Goal: Task Accomplishment & Management: Complete application form

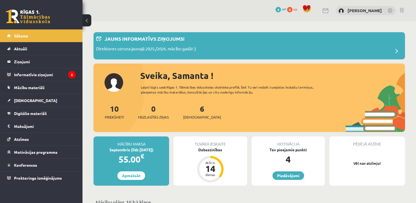
scroll to position [27, 0]
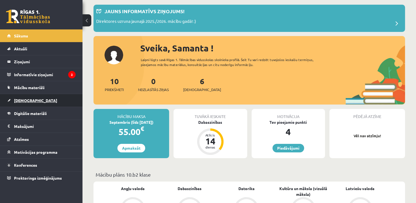
click at [24, 97] on link "[DEMOGRAPHIC_DATA]" at bounding box center [41, 100] width 68 height 13
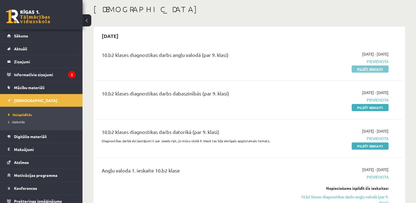
click at [384, 69] on link "Pildīt ieskaiti" at bounding box center [369, 68] width 37 height 7
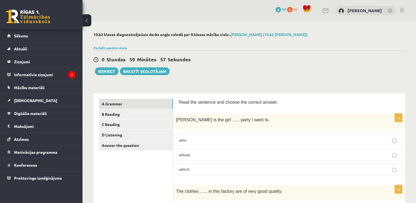
scroll to position [27, 0]
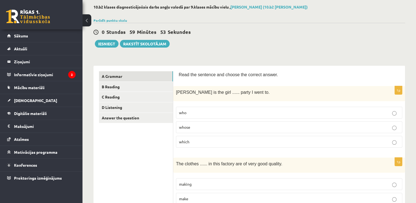
click at [215, 126] on p "whose" at bounding box center [289, 127] width 220 height 6
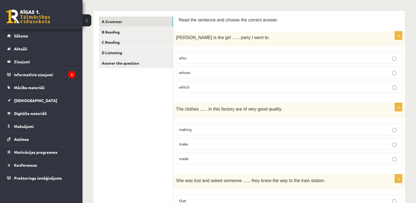
scroll to position [82, 0]
click at [204, 155] on p "made" at bounding box center [289, 158] width 220 height 6
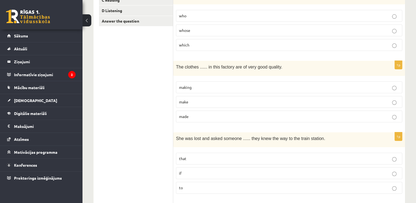
scroll to position [137, 0]
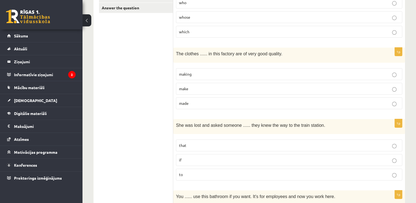
click at [219, 158] on p "if" at bounding box center [289, 160] width 220 height 6
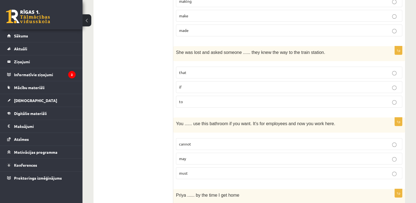
scroll to position [220, 0]
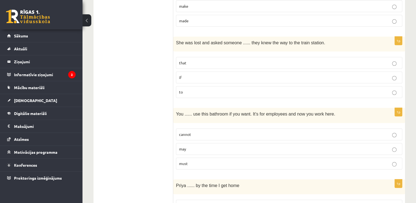
click at [205, 152] on label "may" at bounding box center [289, 149] width 226 height 12
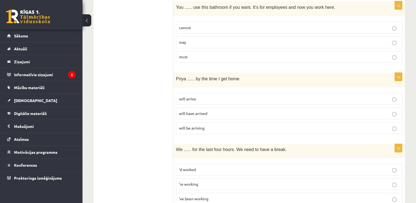
scroll to position [330, 0]
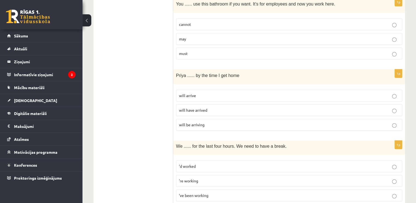
click at [213, 97] on label "will arrive" at bounding box center [289, 96] width 226 height 12
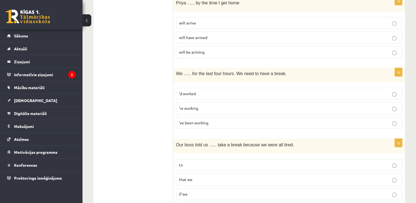
scroll to position [412, 0]
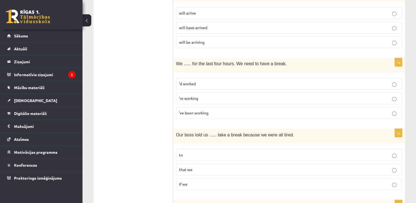
click at [200, 110] on span "’ve been working" at bounding box center [193, 112] width 29 height 5
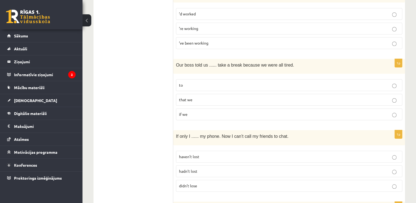
scroll to position [494, 0]
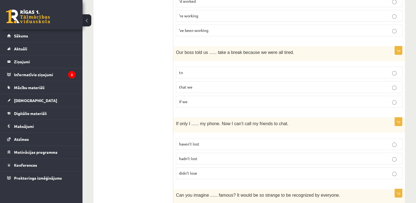
click at [196, 69] on p "to" at bounding box center [289, 72] width 220 height 6
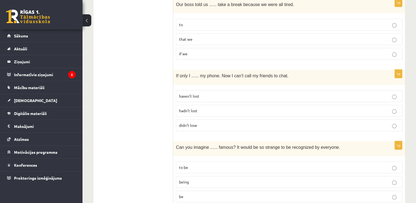
scroll to position [549, 0]
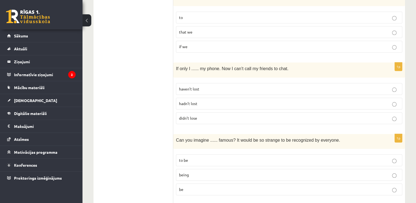
click at [183, 101] on span "hadn’t lost" at bounding box center [188, 103] width 18 height 5
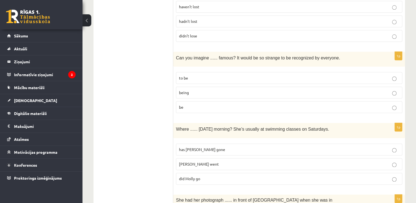
scroll to position [632, 0]
click at [208, 89] on p "being" at bounding box center [289, 92] width 220 height 6
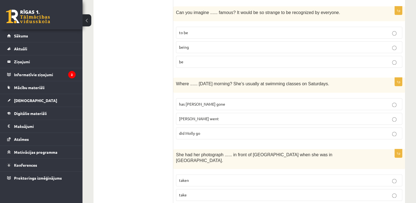
scroll to position [687, 0]
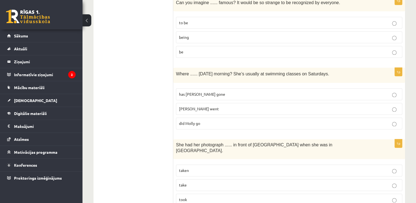
click at [182, 120] on p "did Molly go" at bounding box center [289, 123] width 220 height 6
click at [213, 106] on p "Molly went" at bounding box center [289, 109] width 220 height 6
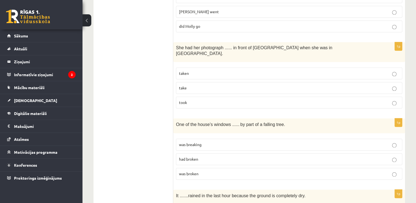
scroll to position [796, 0]
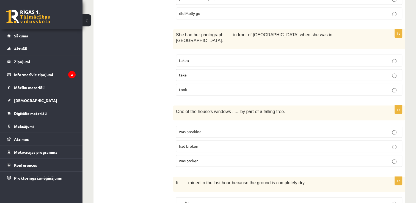
click at [211, 57] on p "taken" at bounding box center [289, 60] width 220 height 6
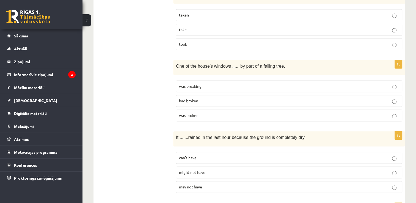
scroll to position [851, 0]
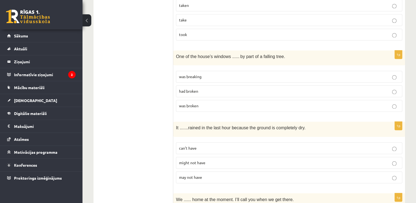
click at [202, 103] on p "was broken" at bounding box center [289, 106] width 220 height 6
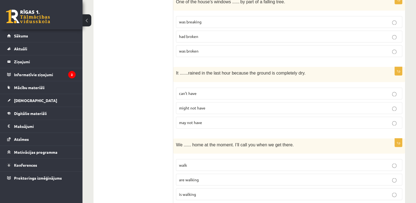
scroll to position [906, 0]
click at [220, 105] on p "might not have" at bounding box center [289, 108] width 220 height 6
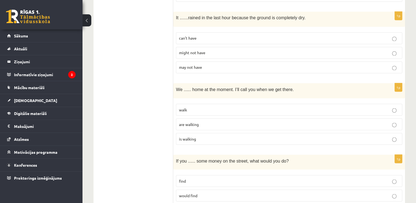
scroll to position [966, 0]
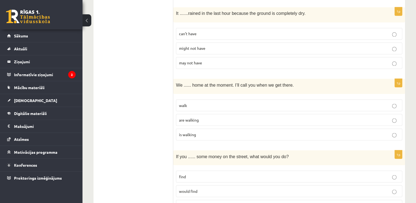
click at [198, 117] on p "are walking" at bounding box center [289, 120] width 220 height 6
click at [183, 202] on span "found" at bounding box center [184, 205] width 10 height 5
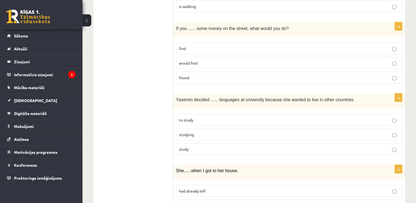
scroll to position [1103, 0]
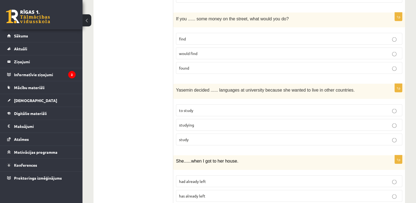
click at [203, 104] on label "to study" at bounding box center [289, 110] width 226 height 12
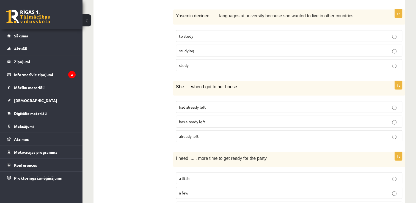
scroll to position [1185, 0]
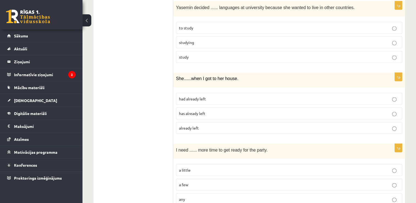
click at [207, 125] on p "already left" at bounding box center [289, 128] width 220 height 6
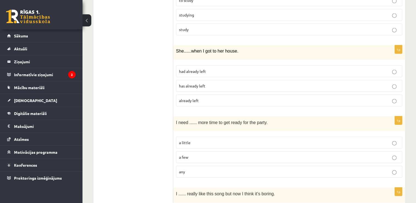
scroll to position [1240, 0]
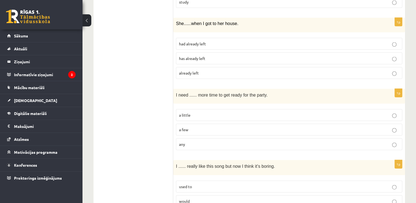
click at [202, 112] on p "a little" at bounding box center [289, 115] width 220 height 6
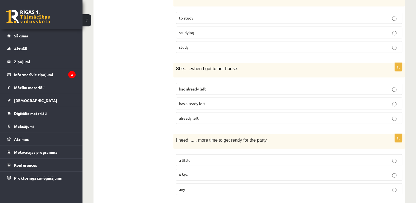
scroll to position [1185, 0]
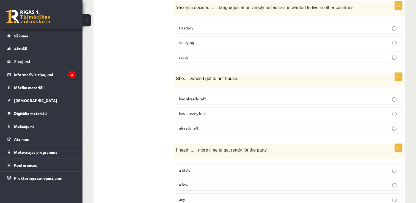
click at [207, 96] on p "had already left" at bounding box center [289, 99] width 220 height 6
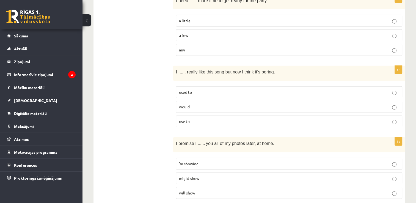
scroll to position [1338, 0]
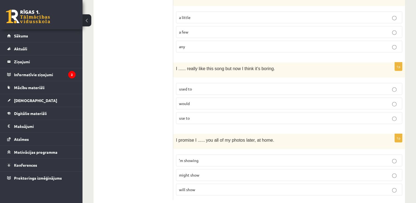
click at [208, 86] on p "used to" at bounding box center [289, 89] width 220 height 6
click at [220, 183] on label "will show" at bounding box center [289, 189] width 226 height 12
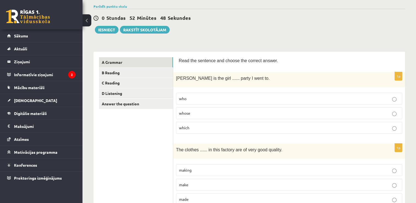
scroll to position [55, 0]
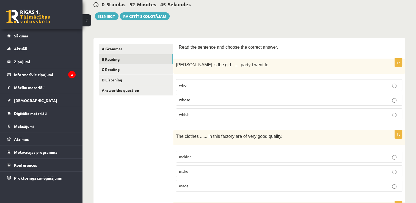
click at [113, 59] on link "B Reading" at bounding box center [136, 59] width 74 height 10
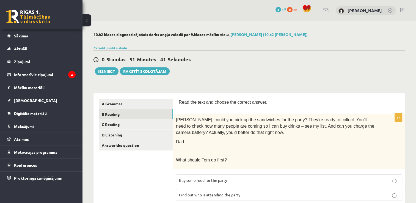
scroll to position [82, 0]
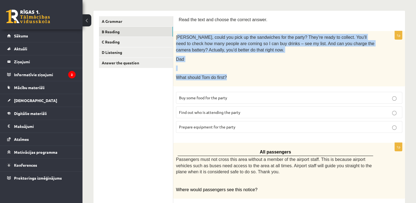
drag, startPoint x: 178, startPoint y: 36, endPoint x: 229, endPoint y: 81, distance: 67.3
click at [229, 81] on div "Tom, could you pick up the sandwiches for the party? They’re ready to collect. …" at bounding box center [289, 58] width 232 height 55
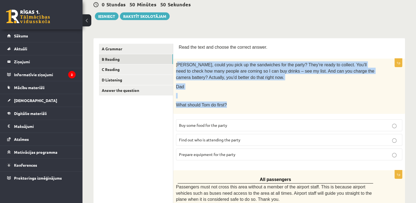
click at [231, 63] on span "Tom, could you pick up the sandwiches for the party? They’re ready to collect. …" at bounding box center [275, 70] width 198 height 17
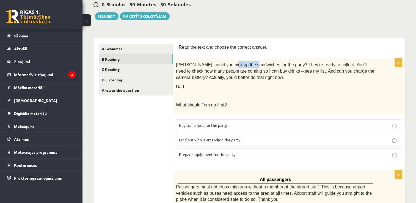
click at [231, 63] on span "Tom, could you pick up the sandwiches for the party? They’re ready to collect. …" at bounding box center [275, 70] width 198 height 17
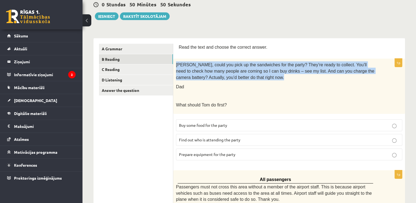
click at [231, 63] on span "Tom, could you pick up the sandwiches for the party? They’re ready to collect. …" at bounding box center [275, 70] width 198 height 17
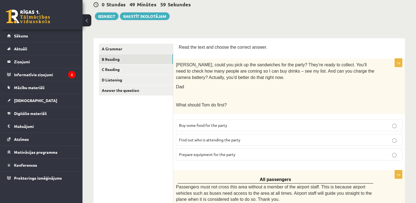
click at [234, 154] on span "Prepare equipment for the party" at bounding box center [207, 154] width 56 height 5
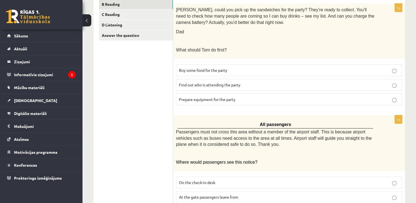
scroll to position [137, 0]
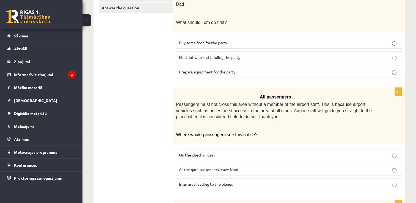
click at [212, 113] on span "Passengers must not cross this area without a member of the airport staff. This…" at bounding box center [274, 110] width 196 height 17
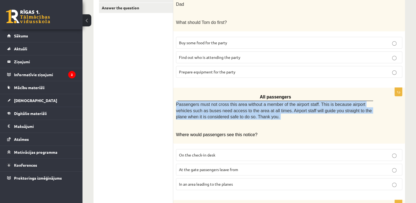
click at [212, 113] on p "Passengers must not cross this area without a member of the airport staff. This…" at bounding box center [275, 110] width 199 height 19
copy div "Passengers must not cross this area without a member of the airport staff. This…"
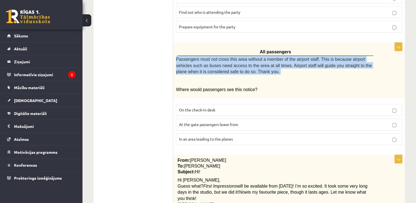
scroll to position [192, 0]
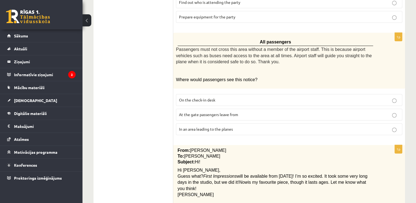
click at [213, 129] on span "In an area leading to the planes" at bounding box center [206, 128] width 54 height 5
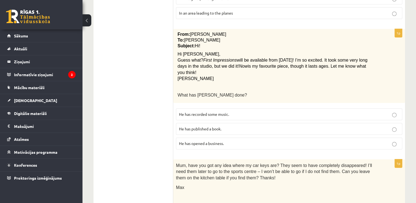
scroll to position [275, 0]
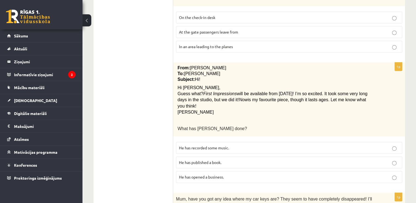
click at [188, 94] on span "Guess what?" at bounding box center [190, 93] width 26 height 5
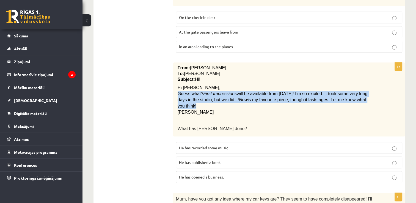
click at [188, 94] on span "Guess what?" at bounding box center [190, 93] width 26 height 5
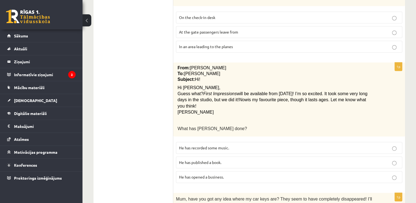
drag, startPoint x: 188, startPoint y: 94, endPoint x: 181, endPoint y: 85, distance: 11.2
click at [181, 85] on span "Hi Cathy," at bounding box center [198, 87] width 43 height 5
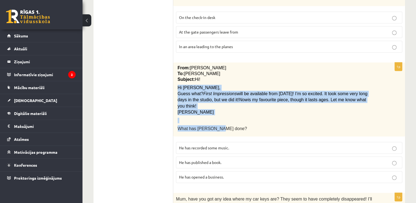
drag, startPoint x: 177, startPoint y: 85, endPoint x: 225, endPoint y: 116, distance: 57.4
click at [225, 116] on div "From: Pete To: Cathy Subject: Hi! Hi Cathy, Guess what? First Impressions will …" at bounding box center [289, 99] width 232 height 74
copy div "Hi Cathy, Guess what? First Impressions will be available from next Monday! I’m…"
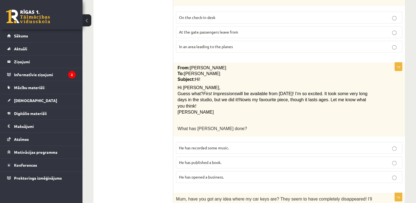
click at [231, 145] on p "He has recorded some music." at bounding box center [289, 148] width 220 height 6
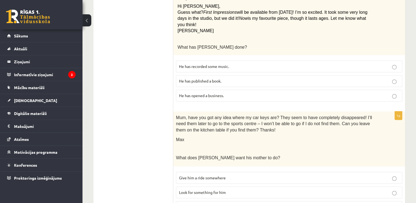
scroll to position [357, 0]
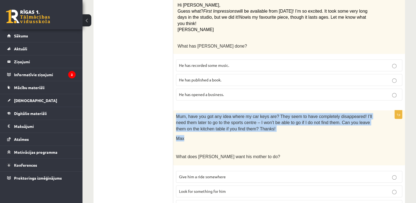
drag, startPoint x: 177, startPoint y: 108, endPoint x: 209, endPoint y: 130, distance: 38.5
click at [209, 130] on div "Mum, have you got any idea where my car keys are? They seem to have completely …" at bounding box center [289, 137] width 232 height 55
copy div "Mum, have you got any idea where my car keys are? They seem to have completely …"
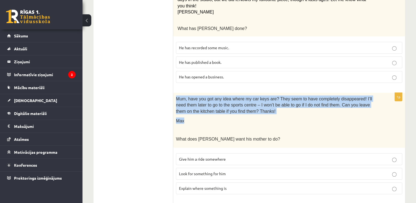
scroll to position [384, 0]
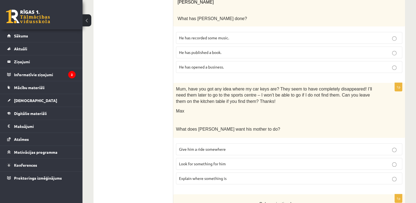
click at [227, 161] on p "Look for something for him" at bounding box center [289, 164] width 220 height 6
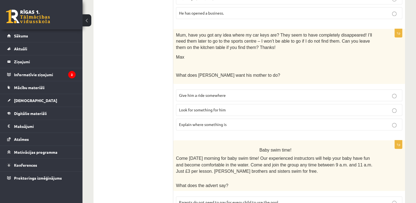
scroll to position [439, 0]
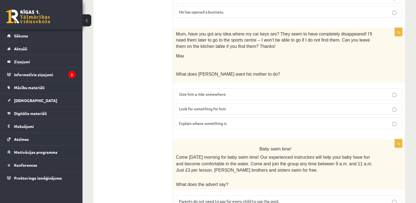
click at [175, 147] on div "Baby swim time! Come on Sunday morning for baby swim time! Our experienced inst…" at bounding box center [289, 164] width 232 height 51
click at [177, 155] on span "Come on Sunday morning for baby swim time! Our experienced instructors will hel…" at bounding box center [274, 164] width 196 height 18
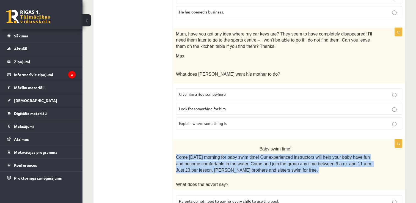
click at [177, 155] on span "Come on Sunday morning for baby swim time! Our experienced instructors will hel…" at bounding box center [274, 164] width 196 height 18
click at [177, 154] on p "Come on Sunday morning for baby swim time! Our experienced instructors will hel…" at bounding box center [275, 163] width 199 height 19
click at [176, 155] on span "Come on Sunday morning for baby swim time! Our experienced instructors will hel…" at bounding box center [274, 164] width 196 height 18
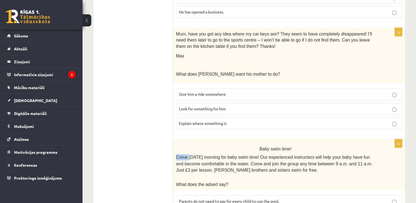
click at [176, 155] on span "Come on Sunday morning for baby swim time! Our experienced instructors will hel…" at bounding box center [274, 164] width 196 height 18
click at [191, 144] on p "Baby swim time!" at bounding box center [275, 148] width 199 height 9
drag, startPoint x: 175, startPoint y: 147, endPoint x: 178, endPoint y: 147, distance: 3.3
click at [178, 147] on div "Baby swim time! Come on Sunday morning for baby swim time! Our experienced inst…" at bounding box center [289, 164] width 232 height 51
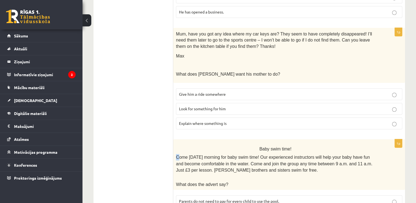
click at [177, 155] on span "Come on Sunday morning for baby swim time! Our experienced instructors will hel…" at bounding box center [274, 164] width 196 height 18
click at [180, 144] on p "Baby swim time!" at bounding box center [275, 148] width 199 height 9
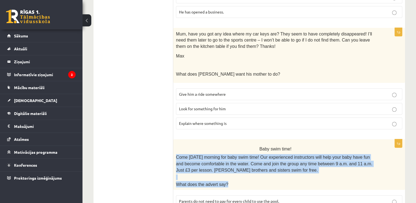
drag, startPoint x: 176, startPoint y: 147, endPoint x: 225, endPoint y: 175, distance: 56.7
click at [225, 175] on div "Baby swim time! Come on Sunday morning for baby swim time! Our experienced inst…" at bounding box center [289, 164] width 232 height 51
copy div "Come on Sunday morning for baby swim time! Our experienced instructors will hel…"
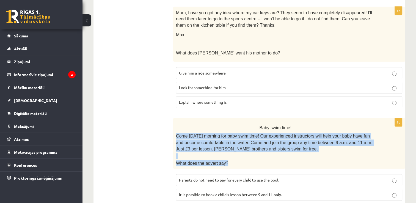
scroll to position [522, 0]
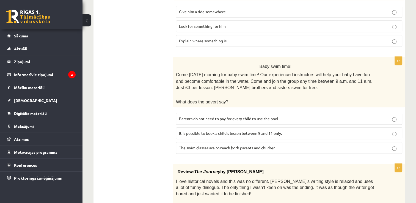
click at [224, 130] on span "It is possible to book a child’s lesson between 9 and 11 only." at bounding box center [230, 132] width 103 height 5
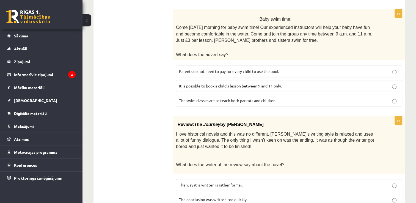
scroll to position [577, 0]
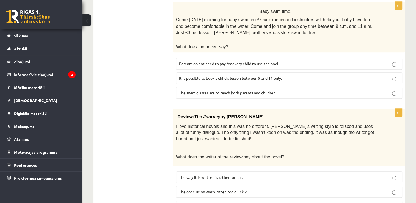
click at [181, 124] on span "I love historical novels and this was no different. Elizabeth’s writing style i…" at bounding box center [275, 132] width 198 height 17
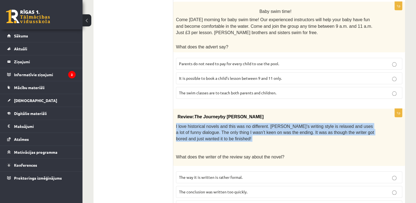
click at [181, 124] on span "I love historical novels and this was no different. Elizabeth’s writing style i…" at bounding box center [275, 132] width 198 height 17
drag, startPoint x: 181, startPoint y: 114, endPoint x: 196, endPoint y: 122, distance: 17.3
click at [196, 124] on span "I love historical novels and this was no different. Elizabeth’s writing style i…" at bounding box center [275, 132] width 198 height 17
copy div "I love historical novels and this was no different. Elizabeth’s writing style i…"
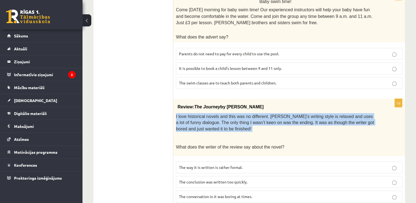
scroll to position [595, 0]
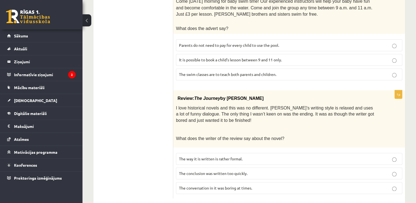
click at [220, 171] on span "The conclusion was written too quickly." at bounding box center [213, 173] width 68 height 5
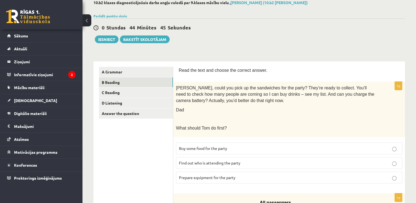
scroll to position [0, 0]
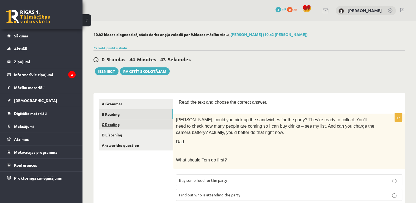
click at [115, 122] on link "C Reading" at bounding box center [136, 124] width 74 height 10
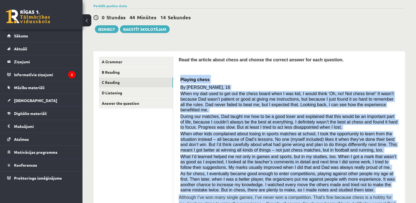
scroll to position [63, 0]
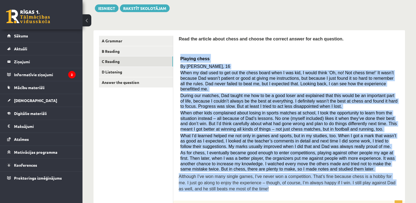
drag, startPoint x: 180, startPoint y: 121, endPoint x: 281, endPoint y: 185, distance: 119.1
click at [281, 185] on div "Read the article about chess and choose the correct answer for each question. P…" at bounding box center [289, 115] width 221 height 159
copy div "Playing chess By Sam Long, 16 When my dad used to get out the chess board when …"
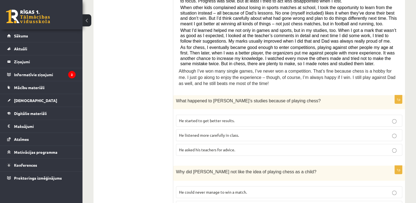
scroll to position [200, 0]
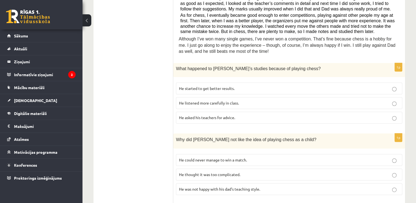
click at [227, 86] on span "He started to get better results." at bounding box center [206, 88] width 55 height 5
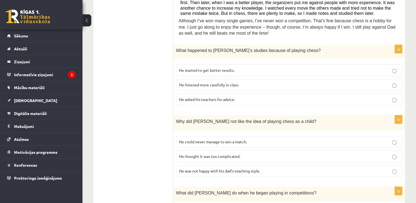
scroll to position [228, 0]
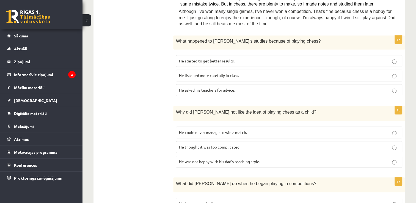
click at [238, 144] on span "He thought it was too complicated." at bounding box center [209, 146] width 61 height 5
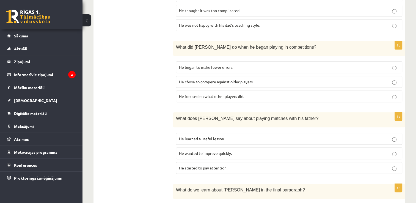
scroll to position [365, 0]
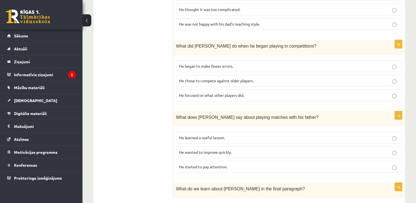
click at [207, 63] on span "He began to make fewer errors." at bounding box center [206, 65] width 54 height 5
click at [220, 135] on p "He learned a useful lesson." at bounding box center [289, 138] width 220 height 6
click at [225, 163] on label "He started to pay attention." at bounding box center [289, 167] width 226 height 12
click at [223, 132] on label "He learned a useful lesson." at bounding box center [289, 138] width 226 height 12
click at [225, 164] on span "He started to pay attention." at bounding box center [203, 166] width 48 height 5
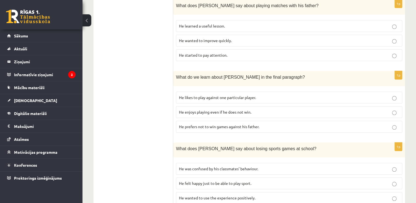
scroll to position [490, 0]
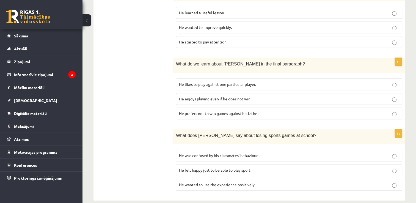
click at [222, 96] on p "He enjoys playing even if he does not win." at bounding box center [289, 99] width 220 height 6
click at [215, 182] on span "He wanted to use the experience positively." at bounding box center [217, 184] width 76 height 5
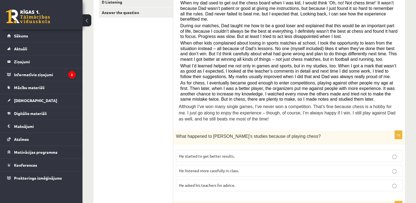
scroll to position [0, 0]
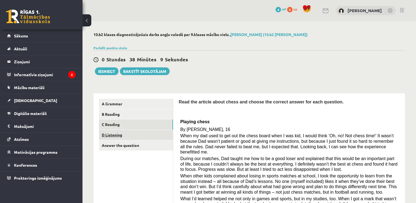
click at [117, 137] on link "D Listening" at bounding box center [136, 135] width 74 height 10
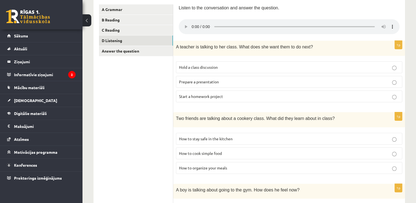
scroll to position [67, 0]
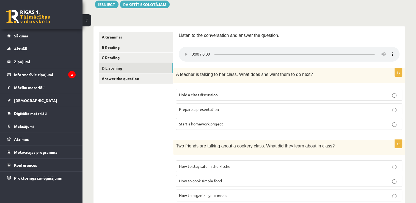
click at [209, 94] on span "Hold a class discussion" at bounding box center [198, 94] width 39 height 5
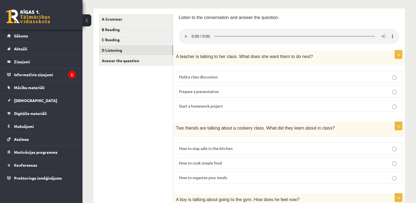
scroll to position [94, 0]
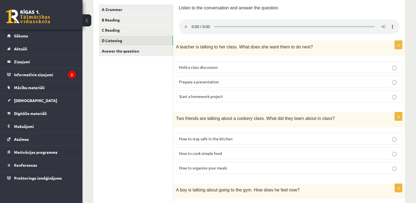
click at [243, 167] on p "How to organize your meals" at bounding box center [289, 168] width 220 height 6
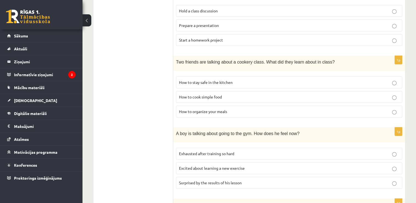
scroll to position [204, 0]
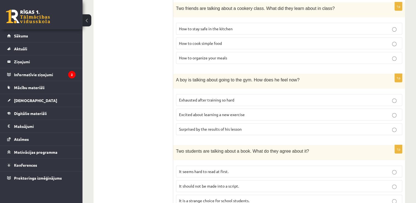
click at [245, 116] on p "Excited about learning a new exercise" at bounding box center [289, 115] width 220 height 6
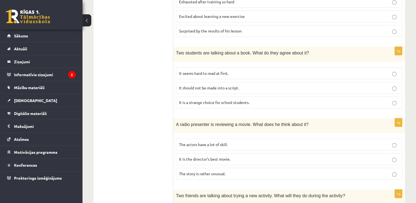
scroll to position [357, 0]
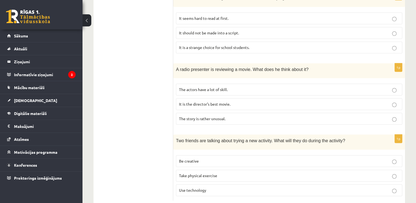
click at [223, 116] on span "The story is rather unusual." at bounding box center [202, 118] width 46 height 5
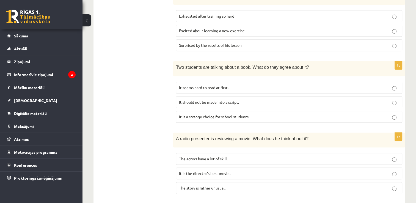
scroll to position [275, 0]
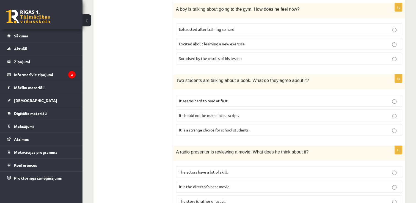
click at [241, 95] on label "It seems hard to read at first." at bounding box center [289, 101] width 226 height 12
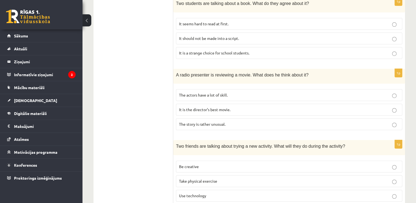
scroll to position [369, 0]
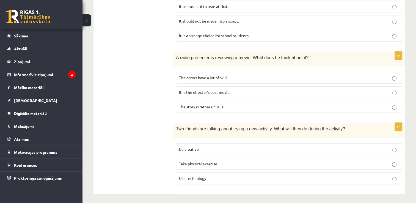
click at [226, 146] on p "Be creative" at bounding box center [289, 149] width 220 height 6
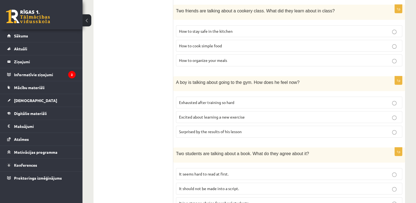
scroll to position [94, 0]
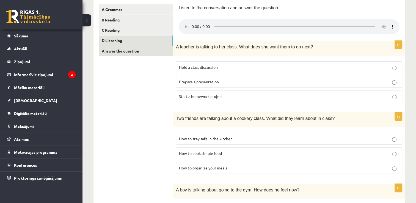
click at [118, 55] on link "Answer the question" at bounding box center [136, 51] width 74 height 10
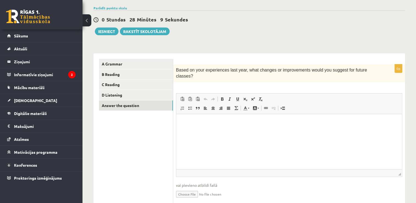
scroll to position [54, 0]
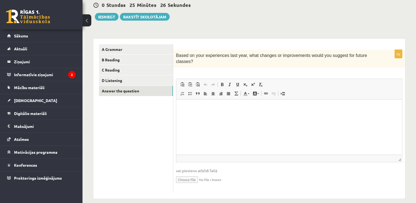
click at [261, 116] on html at bounding box center [288, 107] width 225 height 17
click at [201, 99] on html "*****" at bounding box center [288, 107] width 225 height 17
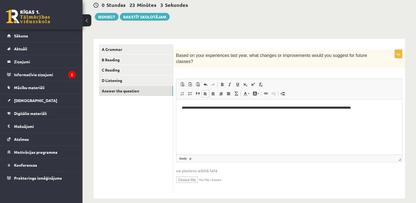
click at [335, 107] on p "**********" at bounding box center [289, 108] width 215 height 6
click at [377, 108] on p "**********" at bounding box center [289, 108] width 215 height 6
click at [181, 107] on html "**********" at bounding box center [288, 112] width 225 height 26
click at [190, 108] on p "**********" at bounding box center [289, 108] width 215 height 6
click at [190, 107] on p "**********" at bounding box center [289, 108] width 215 height 6
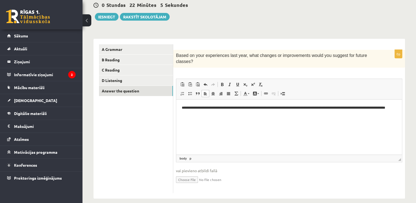
click at [235, 105] on p "**********" at bounding box center [289, 111] width 215 height 12
click at [327, 108] on p "**********" at bounding box center [289, 111] width 215 height 12
click at [149, 93] on link "Answer the question" at bounding box center [136, 91] width 74 height 10
click at [104, 19] on button "Iesniegt" at bounding box center [107, 17] width 24 height 8
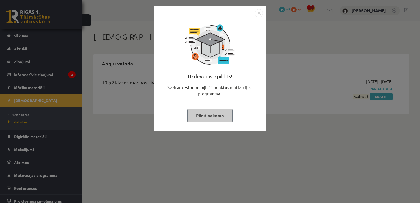
click at [261, 12] on img "Close" at bounding box center [259, 13] width 8 height 8
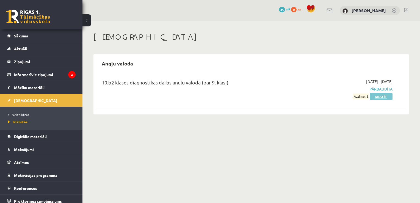
click at [382, 96] on link "Skatīt" at bounding box center [380, 96] width 23 height 7
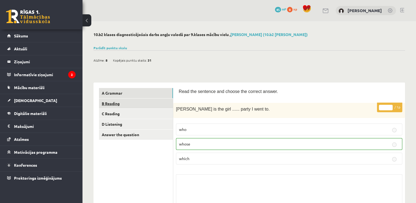
click at [126, 101] on link "B Reading" at bounding box center [136, 103] width 74 height 10
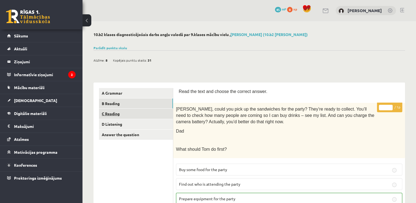
click at [109, 115] on link "C Reading" at bounding box center [136, 113] width 74 height 10
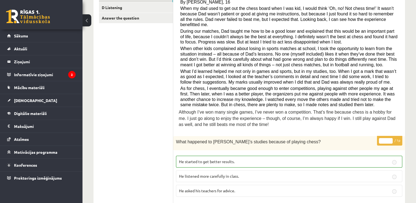
scroll to position [7, 0]
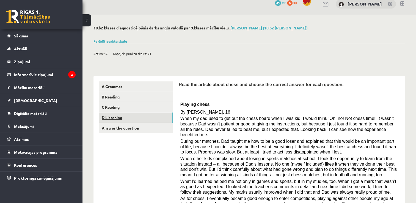
click at [115, 117] on link "D Listening" at bounding box center [136, 117] width 74 height 10
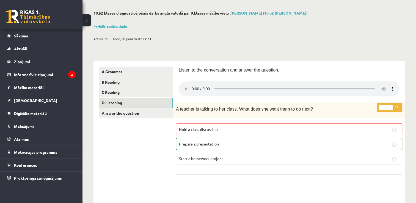
scroll to position [0, 0]
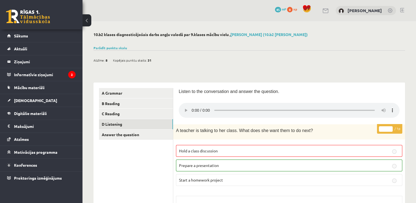
click at [85, 20] on button at bounding box center [86, 20] width 9 height 12
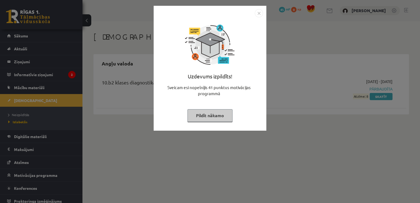
click at [208, 112] on button "Pildīt nākamo" at bounding box center [209, 115] width 45 height 13
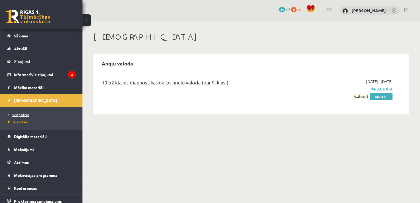
click at [20, 113] on span "Neizpildītās" at bounding box center [18, 114] width 21 height 4
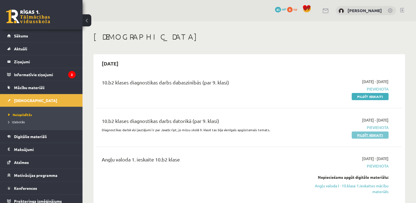
click at [368, 132] on link "Pildīt ieskaiti" at bounding box center [369, 134] width 37 height 7
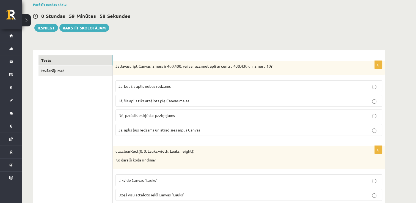
scroll to position [55, 0]
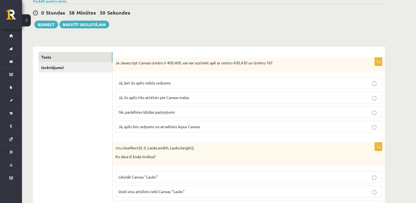
click at [194, 82] on p "Jā, bet šis aplis nebūs redzams" at bounding box center [248, 83] width 260 height 6
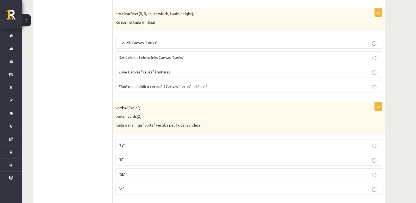
scroll to position [192, 0]
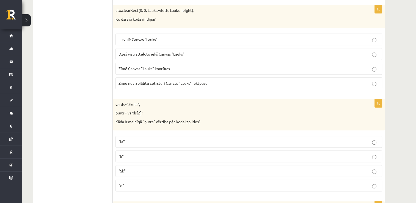
click at [247, 53] on p "Dzēš visu attēloto iekš Canvas "Lauks"" at bounding box center [248, 54] width 260 height 6
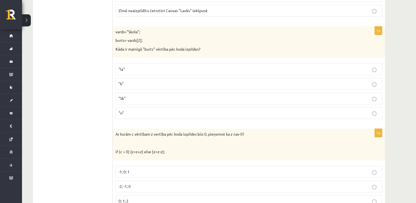
scroll to position [275, 0]
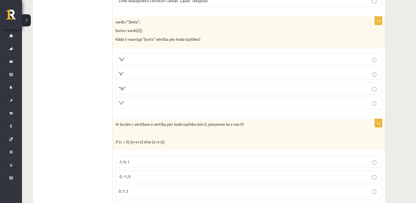
click at [218, 104] on p ""o"" at bounding box center [248, 103] width 260 height 6
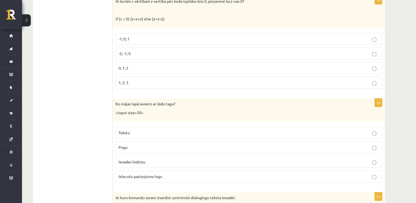
scroll to position [384, 0]
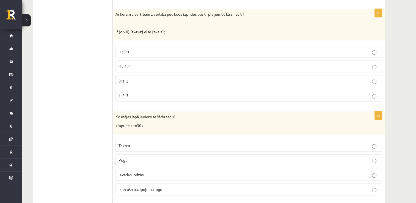
click at [154, 68] on label "-2; -1; 0" at bounding box center [248, 66] width 266 height 12
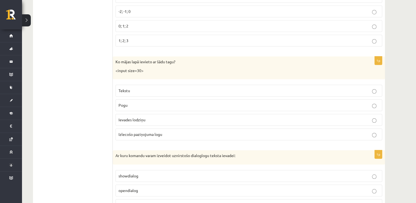
scroll to position [467, 0]
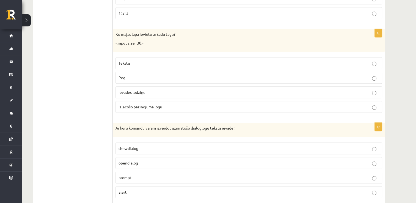
click at [155, 92] on p "Ievades lodziņu" at bounding box center [248, 92] width 260 height 6
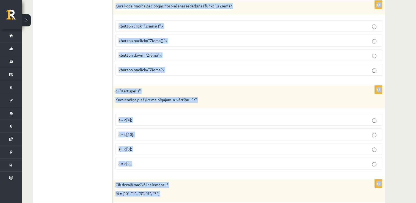
scroll to position [2769, 0]
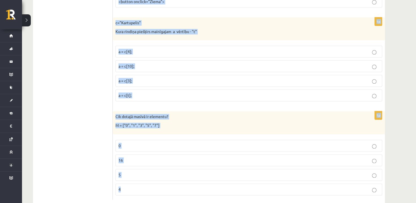
drag, startPoint x: 113, startPoint y: 13, endPoint x: 269, endPoint y: 208, distance: 249.6
copy form "Ar kuru komandu varam izveidot uznirstošo dialoglogu teksta ievadei: showdialog…"
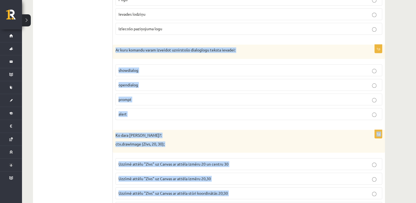
scroll to position [722, 0]
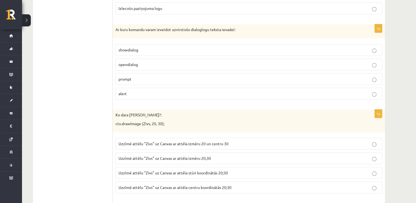
scroll to position [530, 0]
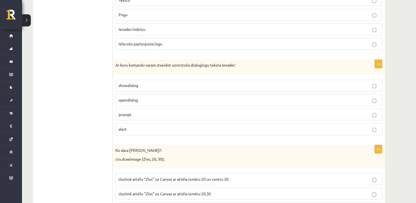
click at [246, 108] on label "prompt" at bounding box center [248, 114] width 266 height 12
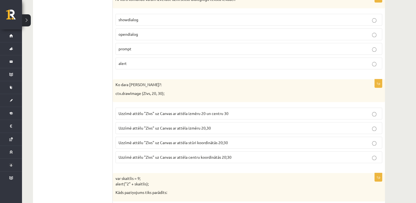
scroll to position [612, 0]
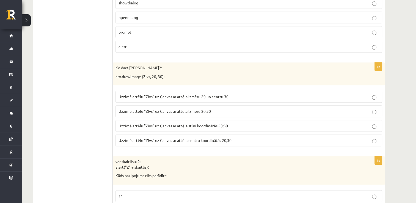
click at [221, 123] on span "Uzzīmē attēlu "Zivs" uz Canvas ar attēla stūri koordinātās 20;30" at bounding box center [172, 125] width 109 height 5
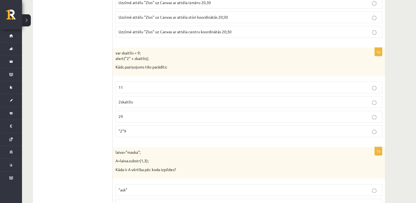
scroll to position [722, 0]
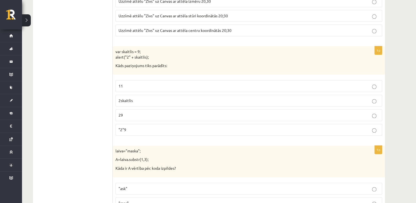
click at [136, 112] on p "29" at bounding box center [248, 115] width 260 height 6
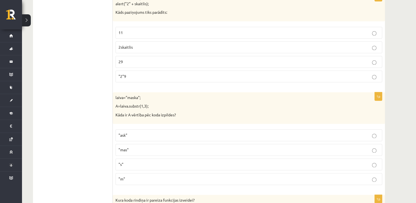
scroll to position [804, 0]
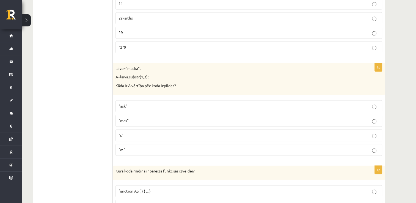
click at [143, 100] on label ""ask"" at bounding box center [248, 106] width 266 height 12
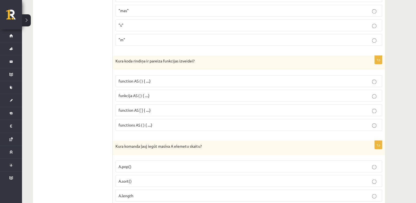
scroll to position [942, 0]
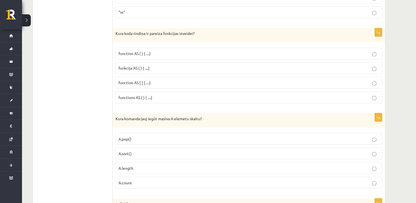
click at [150, 51] on span "function AS ( ) { ....}" at bounding box center [134, 53] width 32 height 5
click at [170, 165] on p "A.length" at bounding box center [248, 168] width 260 height 6
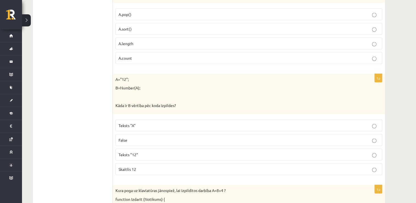
scroll to position [1079, 0]
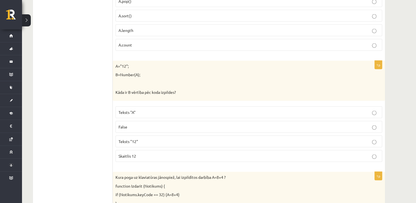
click at [142, 153] on p "Skaitlis 12" at bounding box center [248, 156] width 260 height 6
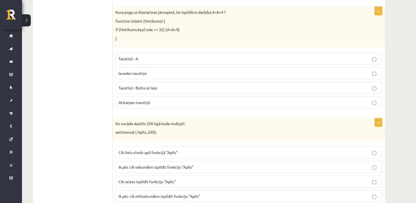
scroll to position [1216, 0]
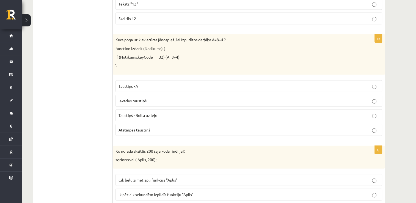
click at [168, 127] on label "Atstarpes taustiņš" at bounding box center [248, 130] width 266 height 12
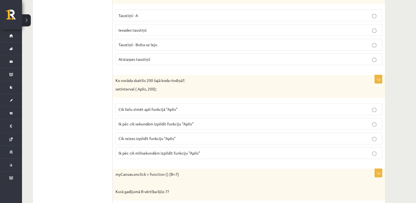
scroll to position [1299, 0]
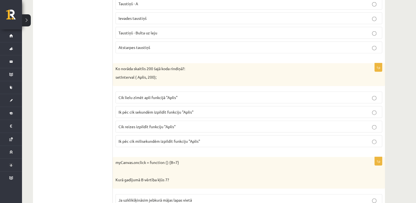
click at [179, 106] on label "Ik pēc cik sekundēm izpildīt funkciju "Aplis"" at bounding box center [248, 112] width 266 height 12
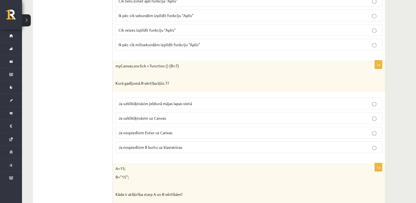
scroll to position [1409, 0]
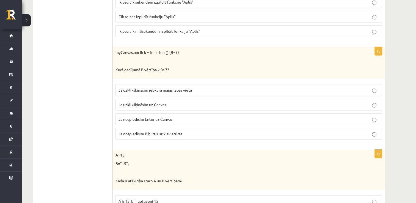
click at [174, 102] on p "Ja uzklikšķināsim uz Canvas" at bounding box center [248, 105] width 260 height 6
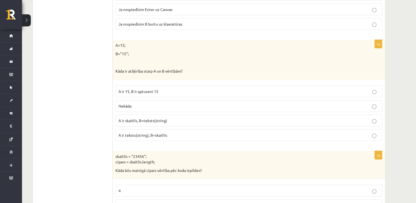
scroll to position [1518, 0]
click at [158, 114] on label "A ir skaitlis, B=teksts(string)" at bounding box center [248, 120] width 266 height 12
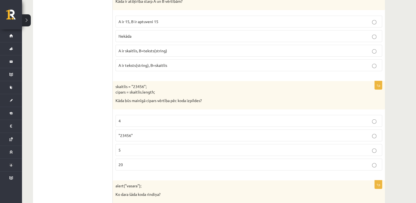
scroll to position [1601, 0]
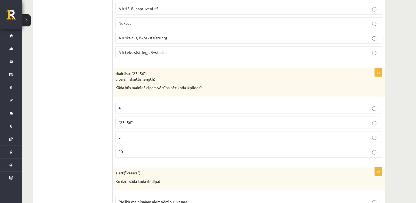
click at [131, 134] on p "5" at bounding box center [248, 137] width 260 height 6
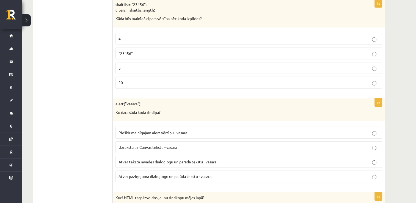
scroll to position [1683, 0]
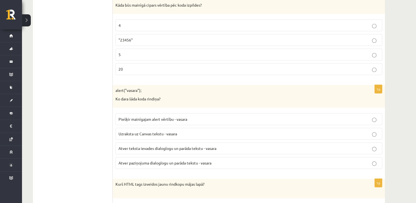
click at [172, 160] on span "Atver paziņojuma dialoglogu un parāda tekstu - vasara" at bounding box center [164, 162] width 93 height 5
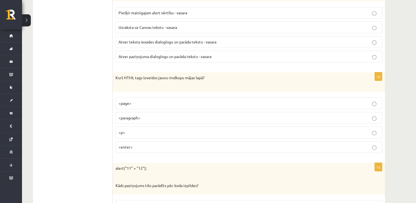
scroll to position [1793, 0]
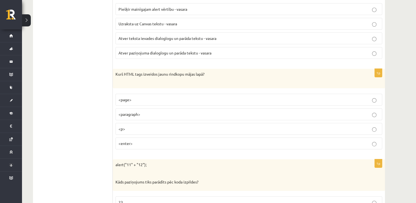
click at [244, 126] on p "<p>" at bounding box center [248, 129] width 260 height 6
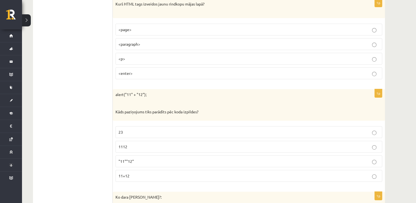
scroll to position [1876, 0]
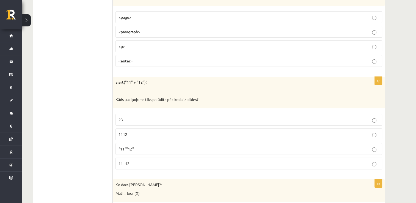
click at [141, 131] on p "1112" at bounding box center [248, 134] width 260 height 6
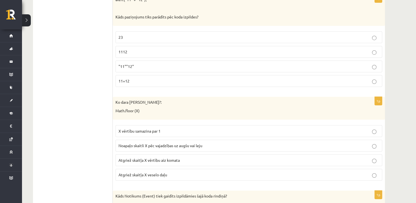
scroll to position [1985, 0]
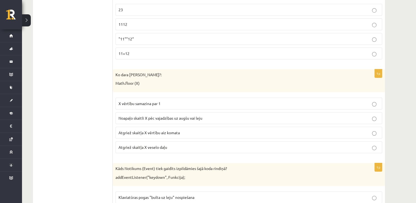
click at [163, 144] on p "Atgriež skaitļa X veselo daļu" at bounding box center [248, 147] width 260 height 6
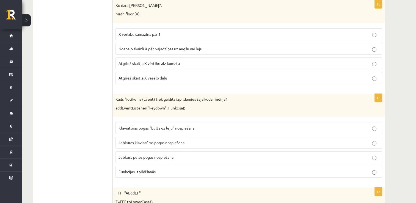
scroll to position [2068, 0]
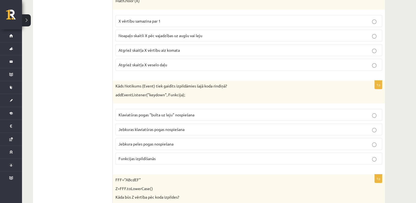
click at [153, 127] on span "Jebkuras klaviatūras pogas nospiešana" at bounding box center [151, 129] width 66 height 5
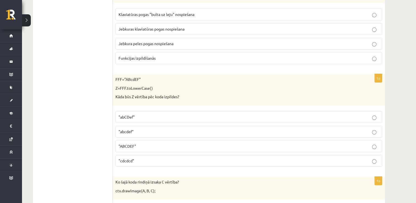
scroll to position [2178, 0]
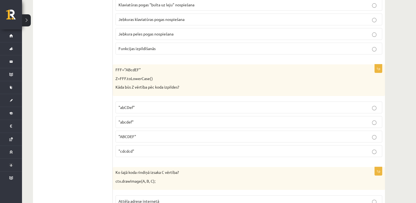
click at [144, 119] on p ""abcdef"" at bounding box center [248, 122] width 260 height 6
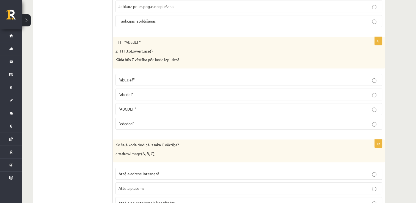
scroll to position [2260, 0]
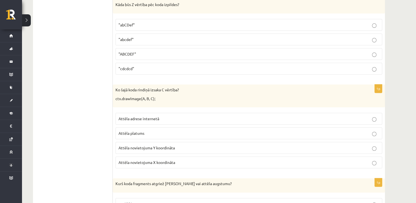
click at [155, 145] on p "Attēla novietojuma Y koordināta" at bounding box center [248, 148] width 260 height 6
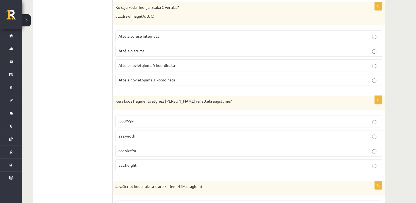
scroll to position [2370, 0]
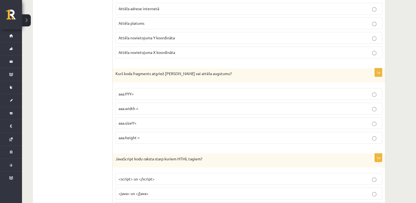
click at [146, 135] on p "aaa.height =" at bounding box center [248, 138] width 260 height 6
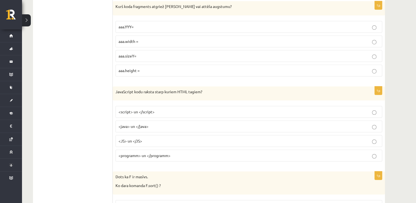
scroll to position [2452, 0]
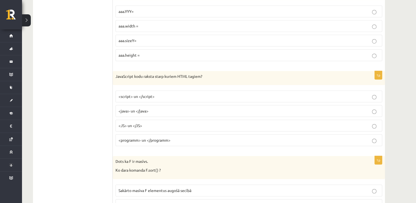
click at [142, 94] on span "<script> un </script>" at bounding box center [136, 96] width 36 height 5
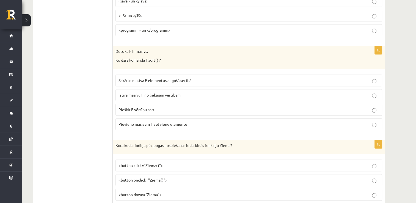
scroll to position [2590, 0]
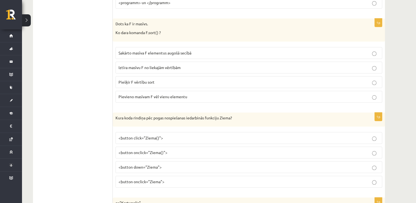
click at [196, 50] on p "Sakārto masīva F elementus augošā secībā" at bounding box center [248, 53] width 260 height 6
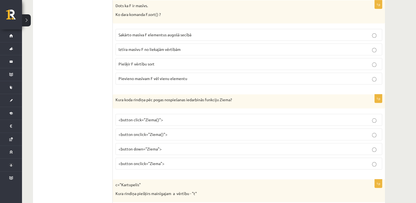
scroll to position [2617, 0]
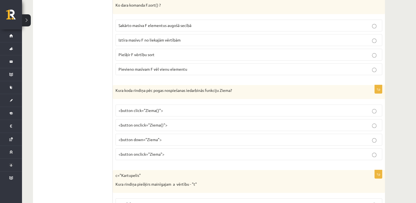
click at [161, 122] on span "<button onclick="Ziema()">" at bounding box center [142, 124] width 49 height 5
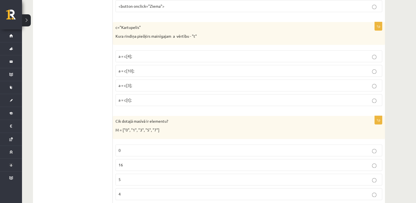
scroll to position [2769, 0]
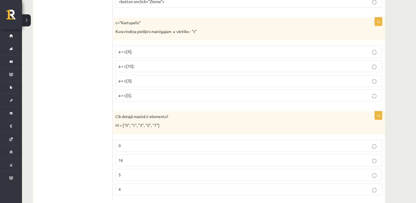
click at [144, 78] on p "a = c[3];" at bounding box center [248, 81] width 260 height 6
click at [163, 172] on p "5" at bounding box center [248, 175] width 260 height 6
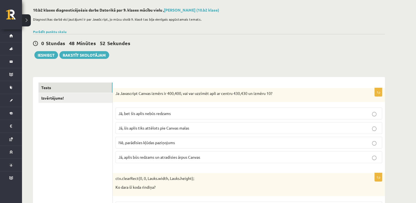
scroll to position [0, 0]
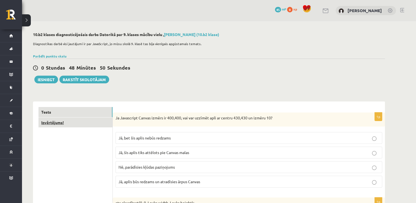
click at [102, 121] on link "Izvērtējums!" at bounding box center [75, 122] width 74 height 10
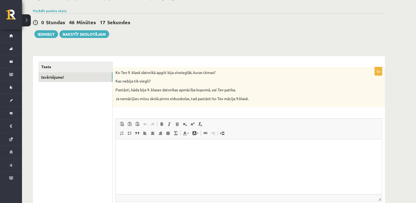
scroll to position [55, 0]
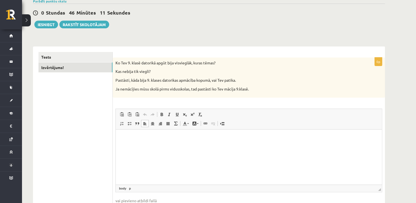
click at [228, 140] on p "Rich Text Editor, wiswyg-editor-user-answer-47364010346740" at bounding box center [248, 138] width 255 height 6
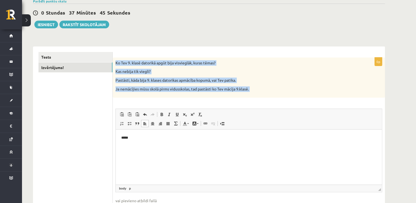
drag, startPoint x: 116, startPoint y: 62, endPoint x: 298, endPoint y: 98, distance: 185.9
click at [298, 98] on div "**********" at bounding box center [249, 139] width 272 height 165
copy div "Ko Tev 9. klasē datorikā apgūt bija visvieglāk, kuras tēmas? Kas nebija tik vie…"
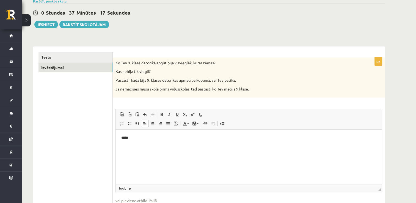
click at [135, 137] on p "*****" at bounding box center [248, 138] width 255 height 6
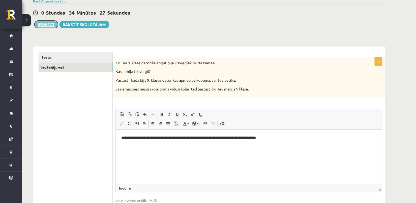
click at [40, 25] on button "Iesniegt" at bounding box center [46, 25] width 24 height 8
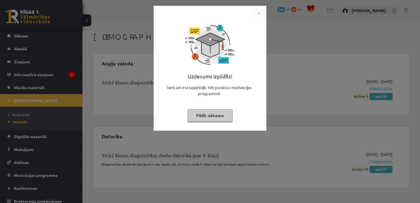
click at [210, 114] on button "Pildīt nākamo" at bounding box center [209, 115] width 45 height 13
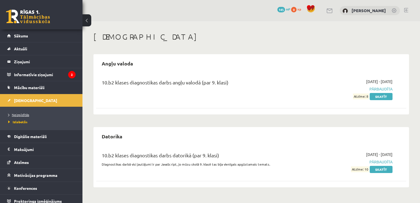
click at [22, 114] on span "Neizpildītās" at bounding box center [18, 114] width 21 height 4
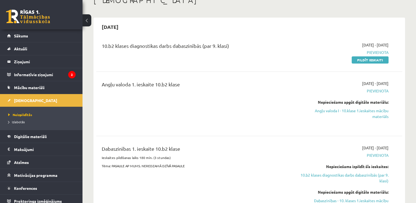
scroll to position [27, 0]
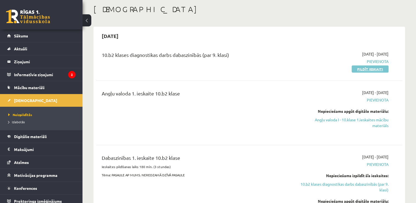
click at [374, 71] on link "Pildīt ieskaiti" at bounding box center [369, 68] width 37 height 7
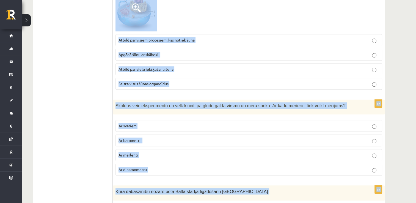
scroll to position [2566, 0]
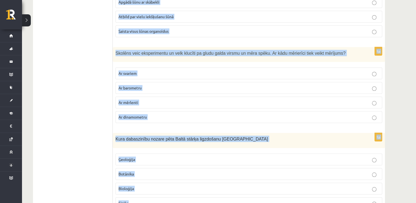
drag, startPoint x: 115, startPoint y: 53, endPoint x: 322, endPoint y: 217, distance: 263.3
copy form "Lorem, ips dolorsitamet consectetur adip el sedd ei temp inci utlab etdol magna…"
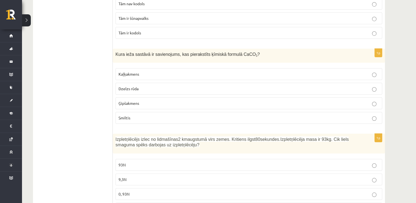
scroll to position [1968, 0]
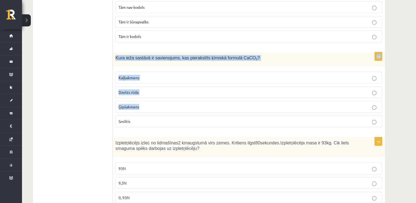
drag, startPoint x: 411, startPoint y: 84, endPoint x: 418, endPoint y: 15, distance: 69.0
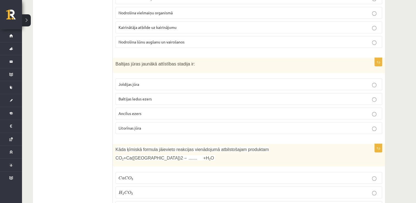
scroll to position [0, 0]
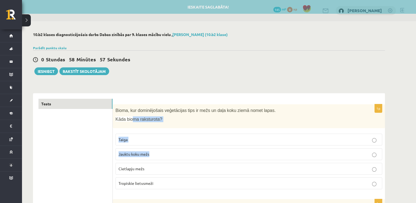
drag, startPoint x: 222, startPoint y: 154, endPoint x: 129, endPoint y: 120, distance: 99.7
click at [129, 121] on div "1p Bioma, kur dominējošais veģetācijas tips ir mežs un daļa koku ziemā nomet la…" at bounding box center [249, 148] width 272 height 89
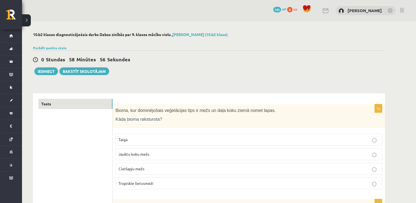
drag, startPoint x: 129, startPoint y: 120, endPoint x: 196, endPoint y: 65, distance: 86.8
click at [196, 65] on div "0 Stundas 58 Minūtes 56 Sekundes Ieskaite saglabāta! Iesniegt Rakstīt skolotājam" at bounding box center [209, 62] width 352 height 25
click at [186, 149] on label "Jauktu koku mežs" at bounding box center [248, 154] width 266 height 12
click at [190, 151] on p "Jauktu koku mežs" at bounding box center [248, 154] width 260 height 6
click at [190, 157] on label "Jauktu koku mežs" at bounding box center [248, 154] width 266 height 12
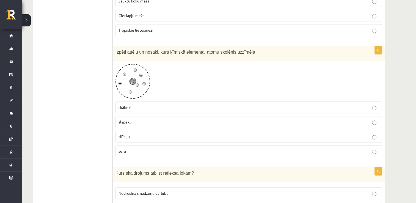
scroll to position [165, 0]
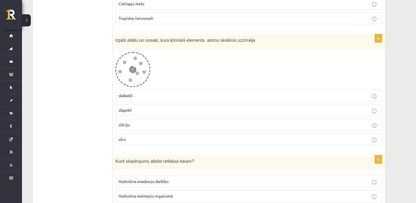
click at [132, 97] on p "skābekli" at bounding box center [248, 96] width 260 height 6
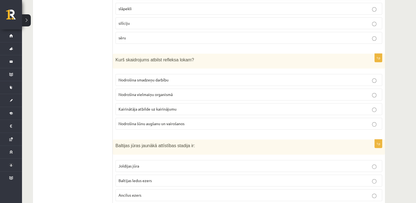
scroll to position [275, 0]
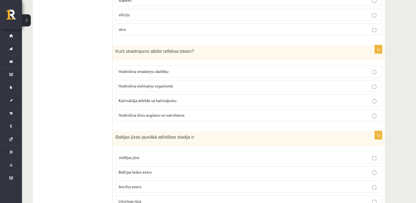
click at [156, 96] on label "Kairinātāja atbilde uz kairinājumu" at bounding box center [248, 100] width 266 height 12
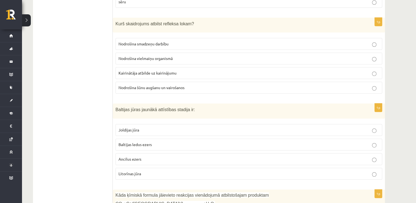
scroll to position [330, 0]
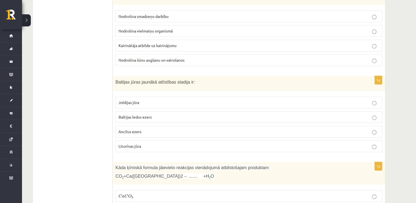
click at [157, 143] on p "Litorīnas jūra" at bounding box center [248, 146] width 260 height 6
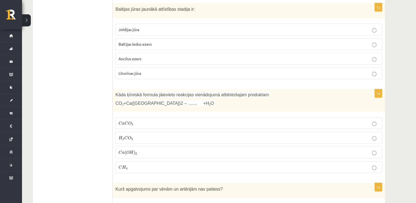
scroll to position [412, 0]
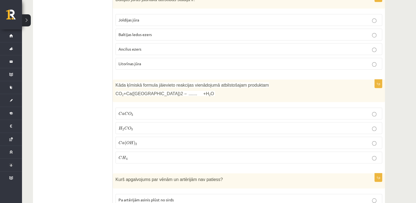
click at [129, 108] on label "C a C O 3 C a C O 3" at bounding box center [248, 113] width 266 height 12
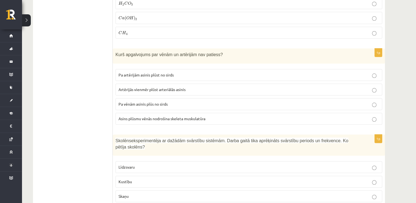
scroll to position [549, 0]
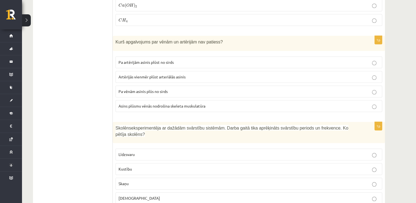
click at [161, 88] on p "Pa vēnām asinis plūs no sirds" at bounding box center [248, 91] width 260 height 6
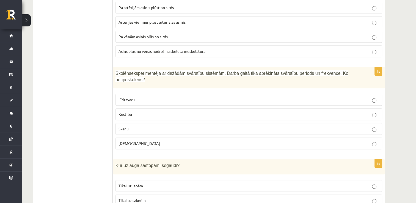
scroll to position [604, 0]
click at [157, 122] on label "Skaņu" at bounding box center [248, 128] width 266 height 12
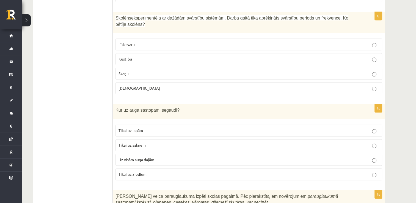
scroll to position [687, 0]
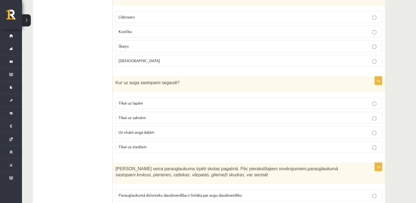
click at [152, 129] on span "Uz visām auga daļām" at bounding box center [136, 131] width 36 height 5
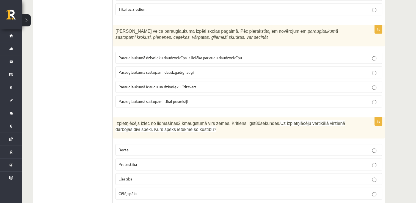
scroll to position [851, 0]
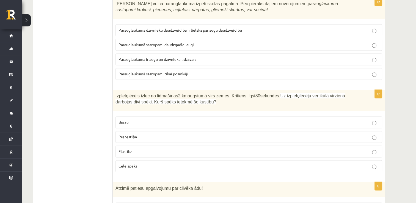
click at [155, 134] on p "Pretestība" at bounding box center [248, 137] width 260 height 6
click at [156, 57] on span "Parauglaukumā ir augu un dzīvnieku līdzsvars" at bounding box center [157, 59] width 78 height 5
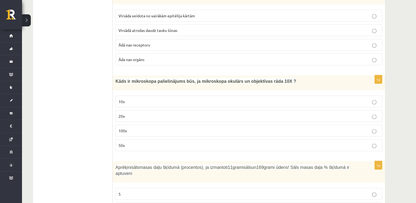
scroll to position [1016, 0]
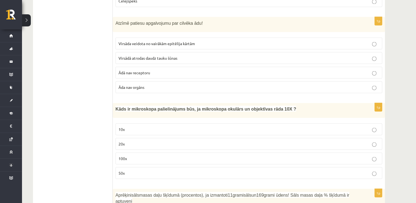
click at [155, 41] on span "Virsāda veidota no vairākām epitēlija kārtām" at bounding box center [156, 43] width 76 height 5
click at [155, 155] on p "100x" at bounding box center [248, 158] width 260 height 6
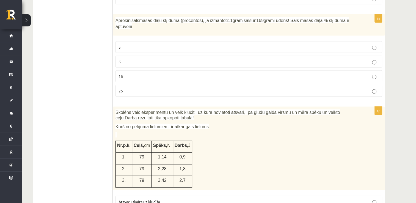
scroll to position [1181, 0]
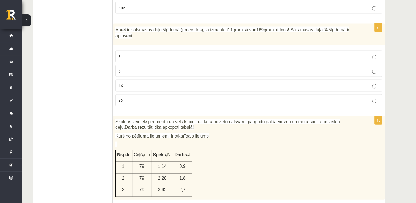
click at [130, 68] on p "6" at bounding box center [248, 71] width 260 height 6
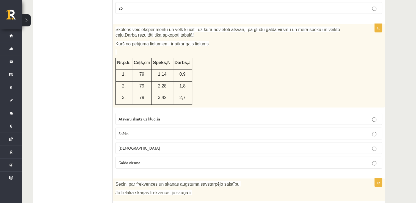
scroll to position [1263, 0]
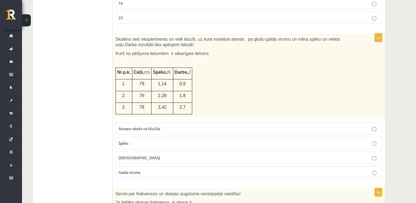
click at [178, 70] on span "Darbs," at bounding box center [181, 72] width 14 height 5
click at [178, 68] on td "Darbs, J" at bounding box center [182, 74] width 19 height 12
click at [178, 70] on span "Darbs," at bounding box center [181, 72] width 14 height 5
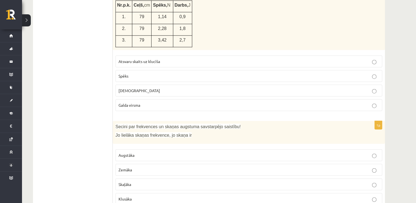
scroll to position [1318, 0]
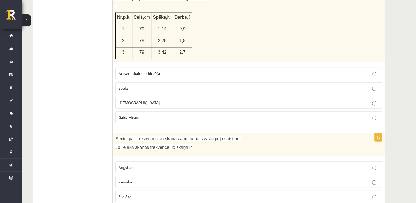
click at [156, 85] on p "Spēks" at bounding box center [248, 88] width 260 height 6
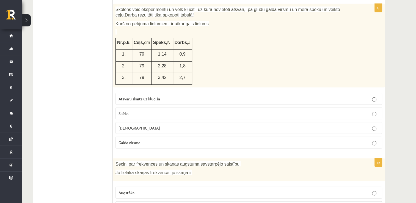
scroll to position [1263, 0]
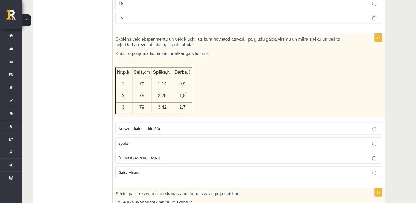
click at [173, 68] on td "Darbs, J" at bounding box center [182, 74] width 19 height 12
click at [179, 81] on span "0,9" at bounding box center [182, 83] width 6 height 5
click at [176, 102] on td "2,7" at bounding box center [182, 108] width 19 height 12
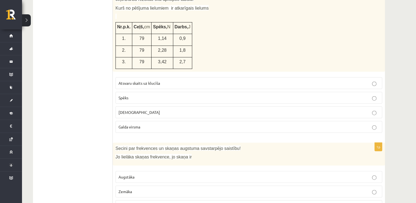
scroll to position [1318, 0]
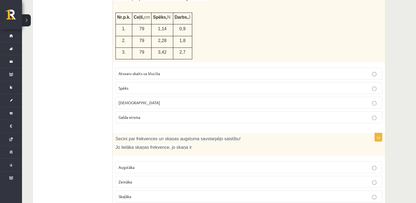
click at [142, 164] on p "Augstāka" at bounding box center [248, 167] width 260 height 6
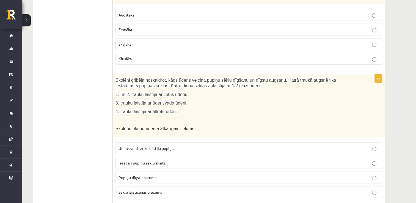
scroll to position [1483, 0]
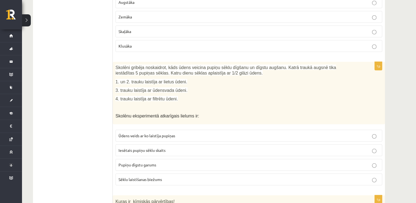
click at [142, 159] on label "Pupiņu dīgstu garums" at bounding box center [248, 165] width 266 height 12
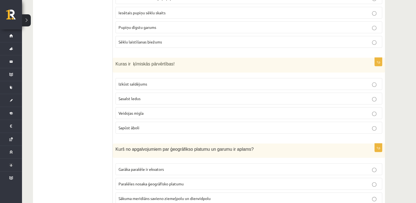
scroll to position [1648, 0]
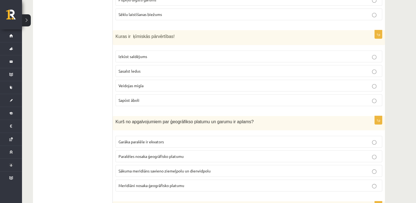
click at [139, 94] on label "Sapūst āboli" at bounding box center [248, 100] width 266 height 12
click at [134, 183] on span "Meridiāni nosaka ģeogrāfisko platumu" at bounding box center [151, 185] width 66 height 5
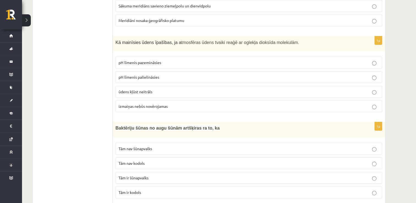
scroll to position [1840, 0]
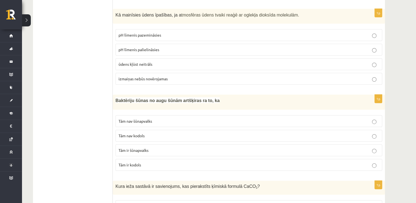
click at [150, 32] on p "pH līmenis pazemināsies" at bounding box center [248, 35] width 260 height 6
click at [146, 130] on label "Tām nav kodols" at bounding box center [248, 136] width 266 height 12
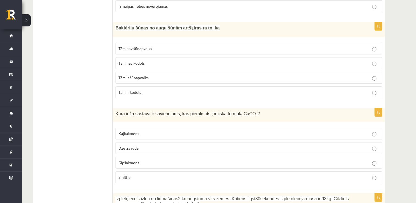
scroll to position [1922, 0]
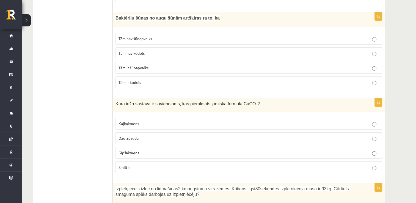
click at [141, 121] on p "Kaļķakmens" at bounding box center [248, 124] width 260 height 6
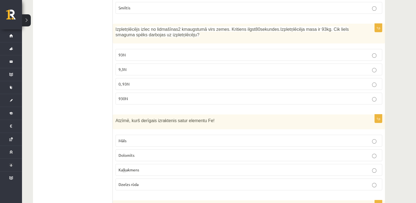
scroll to position [2087, 0]
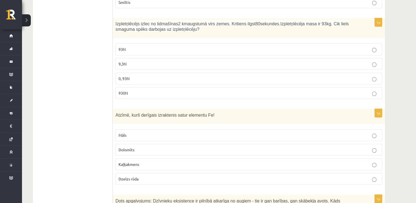
click at [140, 46] on p "93N" at bounding box center [248, 49] width 260 height 6
click at [154, 176] on p "Dzelzs rūda" at bounding box center [248, 179] width 260 height 6
click at [134, 90] on p "930N" at bounding box center [248, 93] width 260 height 6
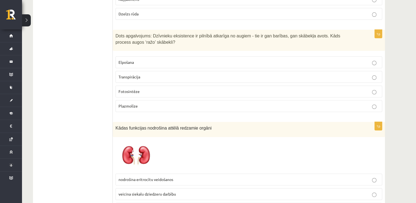
scroll to position [2280, 0]
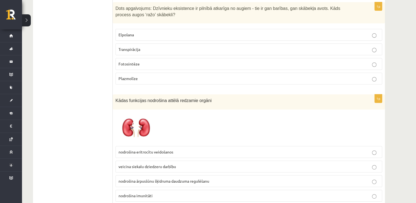
click at [148, 61] on p "Fotosintēze" at bounding box center [248, 64] width 260 height 6
click at [160, 178] on span "nodrošina ārpusšūnu šķidruma daudzuma regulēšanu" at bounding box center [163, 180] width 91 height 5
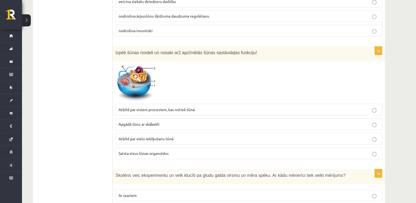
scroll to position [2472, 0]
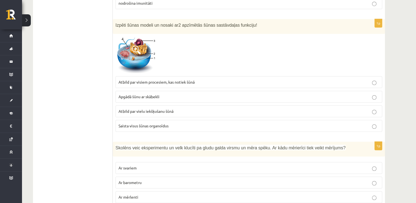
click at [149, 79] on span "Atbild par visiem procesiem, kas notiek šūnā" at bounding box center [156, 81] width 76 height 5
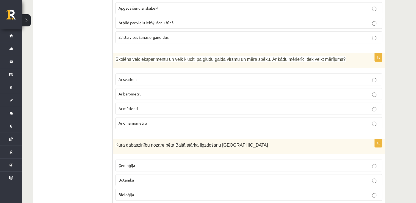
scroll to position [2566, 0]
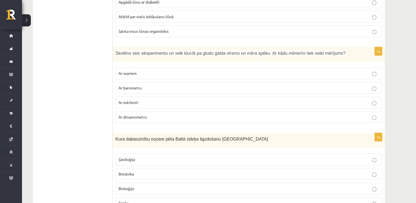
click at [146, 114] on p "Ar dinamometru" at bounding box center [248, 117] width 260 height 6
click at [148, 171] on p "Botānika" at bounding box center [248, 174] width 260 height 6
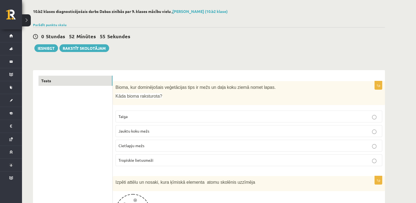
scroll to position [0, 0]
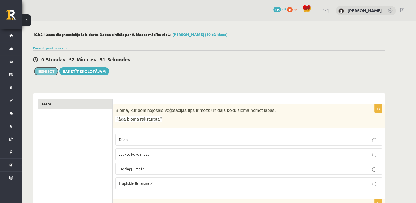
click at [47, 72] on button "Iesniegt" at bounding box center [46, 71] width 24 height 8
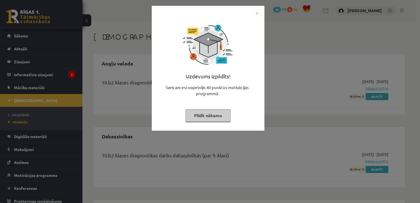
click at [258, 10] on img "Close" at bounding box center [257, 13] width 8 height 8
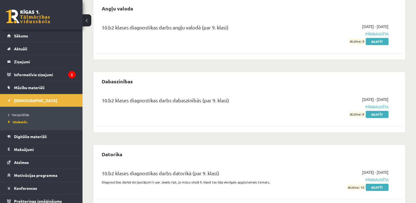
scroll to position [68, 0]
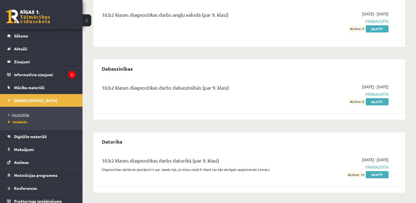
click at [19, 113] on span "Neizpildītās" at bounding box center [18, 114] width 21 height 4
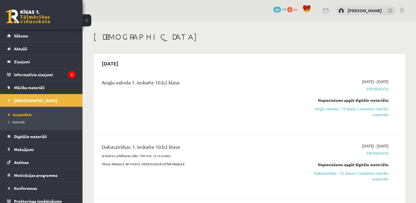
click at [377, 89] on span "Pievienota" at bounding box center [343, 89] width 90 height 6
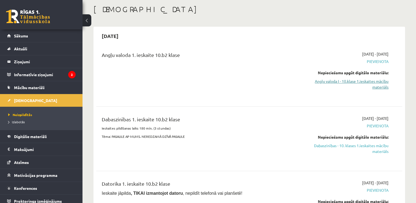
scroll to position [55, 0]
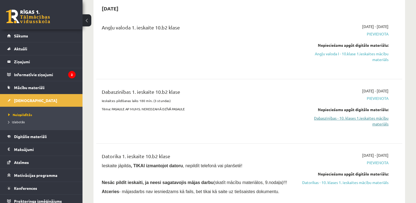
click at [363, 117] on link "Dabaszinības - 10. klases 1.ieskaites mācību materiāls" at bounding box center [343, 121] width 90 height 12
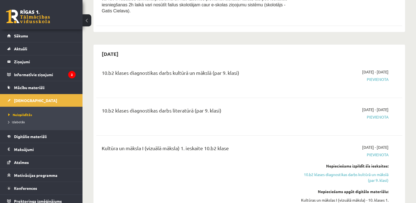
scroll to position [330, 0]
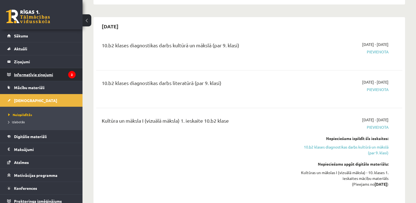
click at [69, 71] on icon "2" at bounding box center [71, 74] width 7 height 7
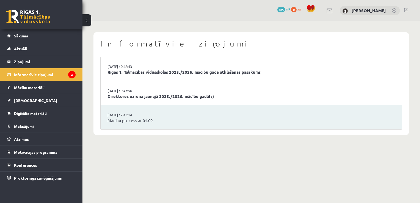
click at [200, 72] on link "Rīgas 1. Tālmācības vidusskolas 2025./2026. mācību gada atklāšanas pasākums" at bounding box center [250, 72] width 287 height 6
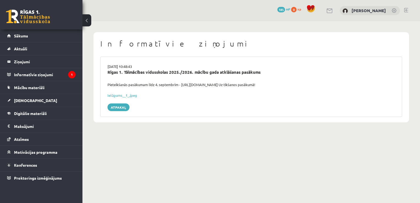
click at [129, 111] on div "[DATE] 10:48:43 Rīgas 1. Tālmācības vidusskolas 2025./2026. mācību gada atklāša…" at bounding box center [251, 87] width 302 height 60
click at [115, 107] on link "Atpakaļ" at bounding box center [118, 107] width 22 height 8
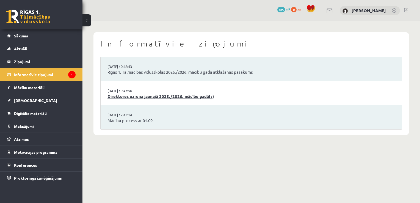
click at [124, 96] on link "Direktores uzruna jaunajā 2025./2026. mācību gadā! :)" at bounding box center [250, 96] width 287 height 6
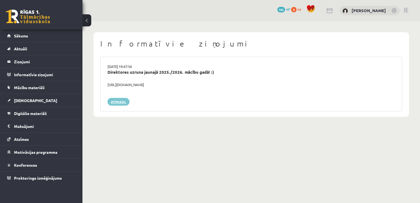
click at [125, 99] on link "Atpakaļ" at bounding box center [118, 102] width 22 height 8
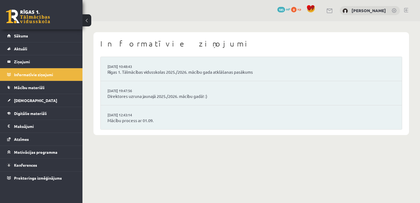
click at [282, 7] on span "185" at bounding box center [281, 9] width 8 height 5
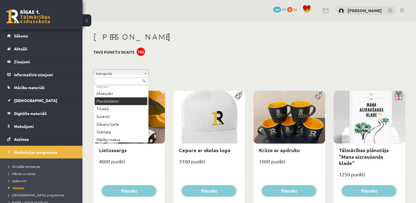
scroll to position [30, 0]
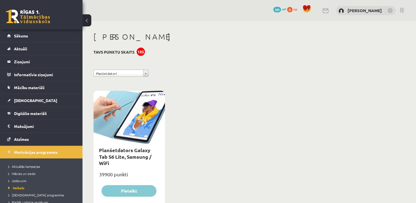
click at [137, 51] on div "185" at bounding box center [140, 52] width 8 height 8
click at [45, 38] on link "Sākums" at bounding box center [41, 35] width 68 height 13
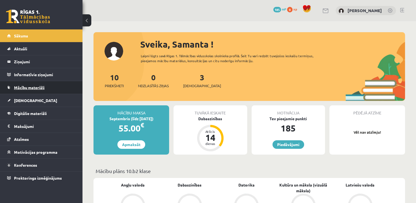
click at [43, 86] on span "Mācību materiāli" at bounding box center [29, 87] width 30 height 5
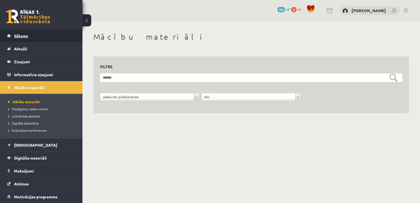
click at [54, 31] on link "Sākums" at bounding box center [41, 35] width 68 height 13
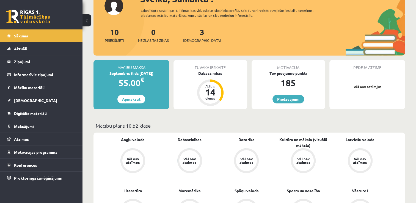
scroll to position [55, 0]
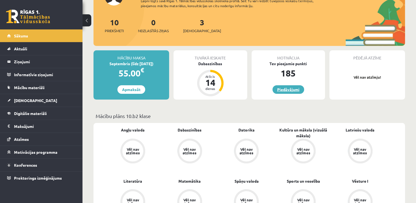
click at [288, 90] on link "Piedāvājumi" at bounding box center [288, 89] width 32 height 9
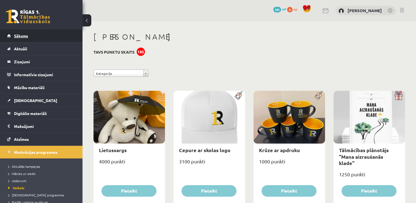
click at [19, 34] on span "Sākums" at bounding box center [21, 35] width 14 height 5
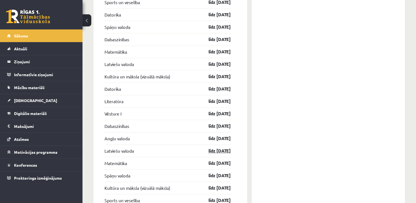
scroll to position [857, 0]
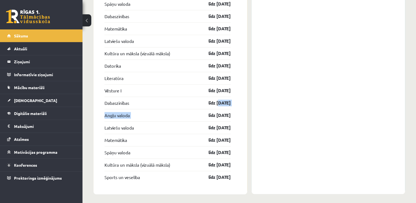
drag, startPoint x: 196, startPoint y: 113, endPoint x: 213, endPoint y: 106, distance: 18.9
click at [213, 106] on div "Dabaszinības līdz [DATE]" at bounding box center [167, 102] width 126 height 12
